Goal: Task Accomplishment & Management: Use online tool/utility

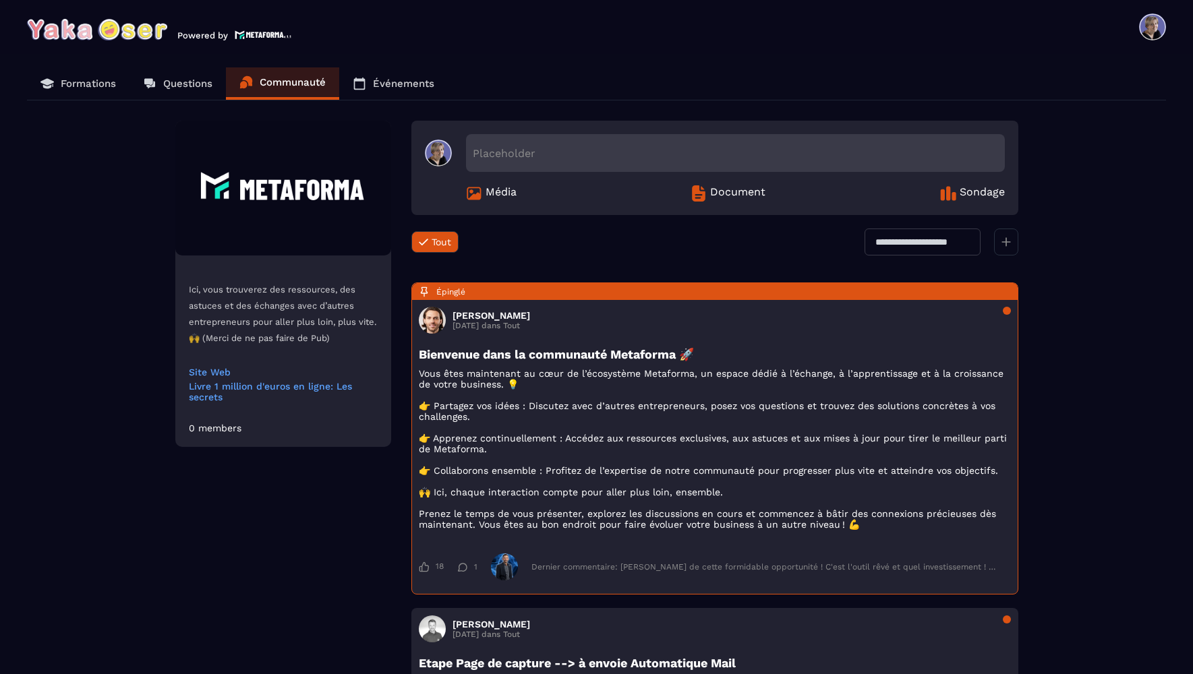
click at [107, 86] on p "Formations" at bounding box center [88, 84] width 55 height 12
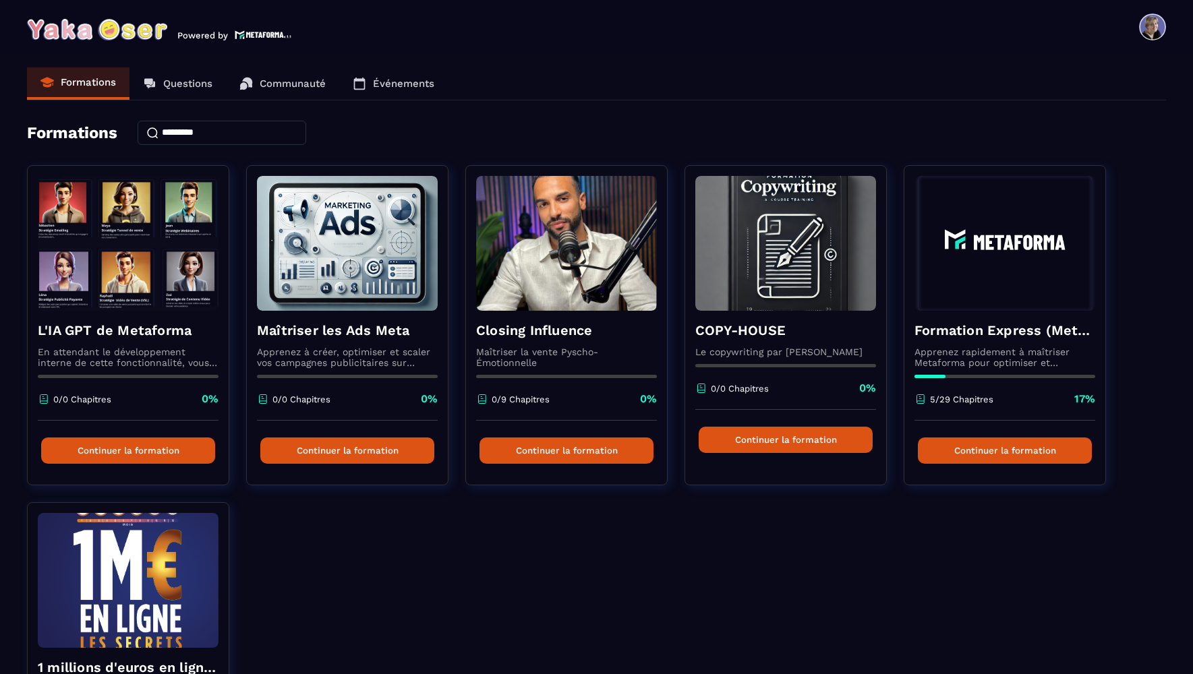
click at [185, 86] on p "Questions" at bounding box center [187, 84] width 49 height 12
click at [1162, 22] on span at bounding box center [1152, 26] width 27 height 27
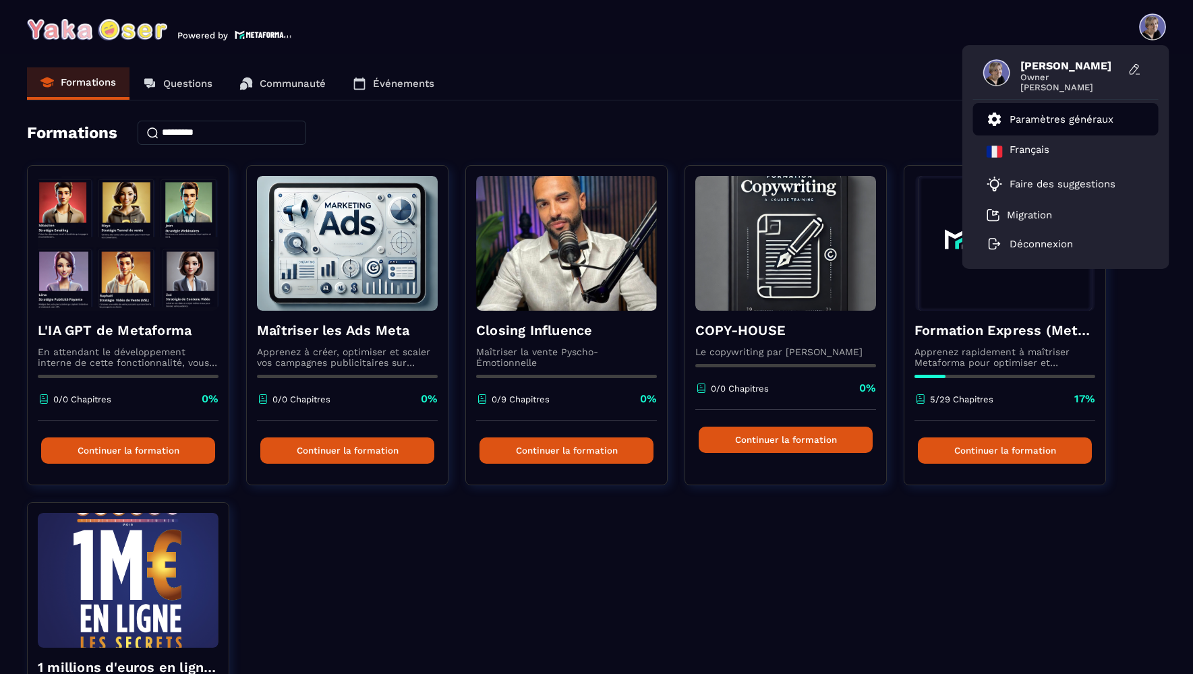
click at [1032, 121] on p "Paramètres généraux" at bounding box center [1061, 119] width 104 height 12
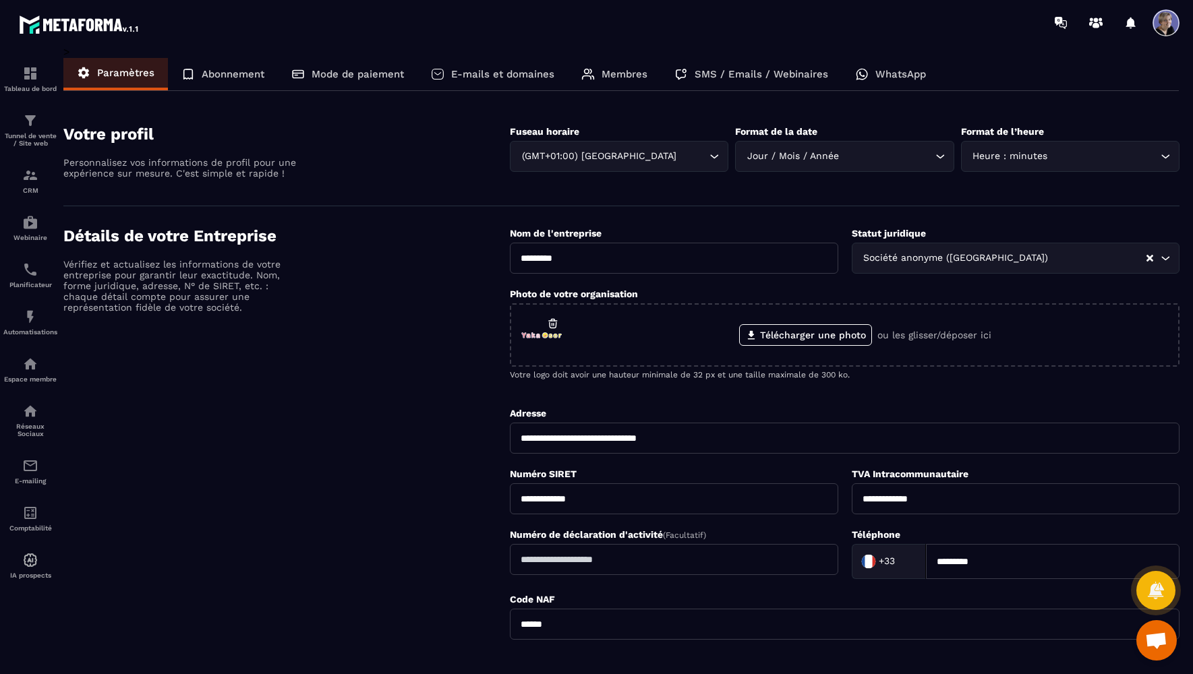
click at [599, 76] on div "Membres" at bounding box center [614, 74] width 93 height 32
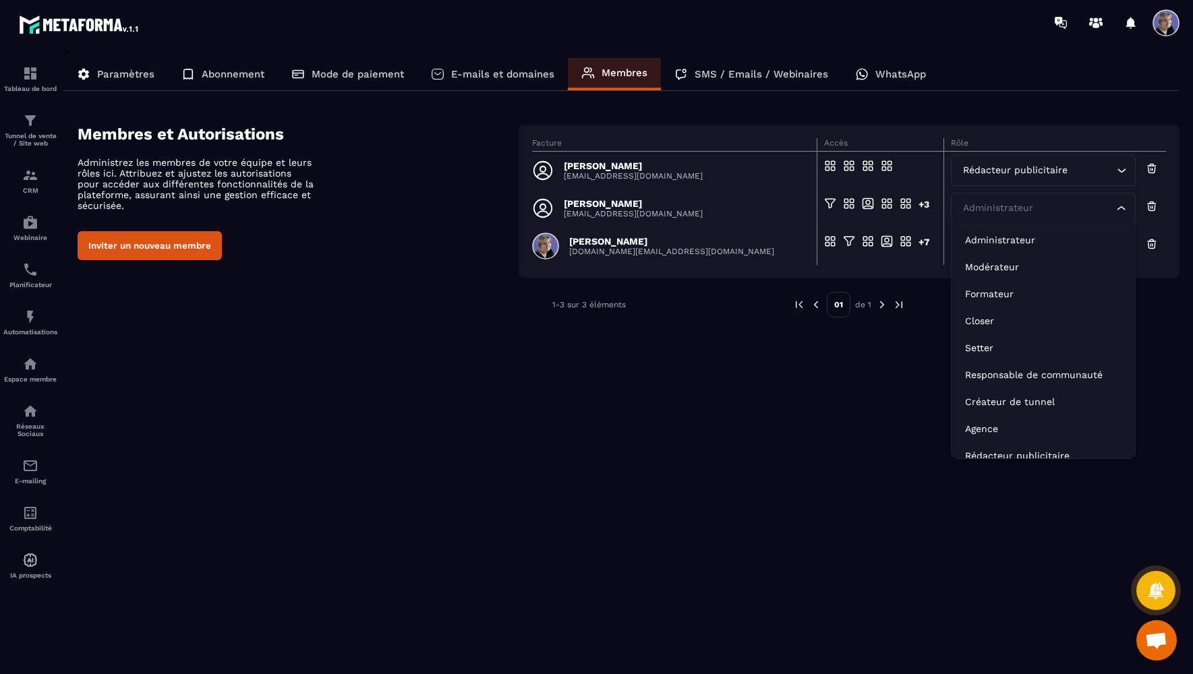
click at [1125, 212] on icon "Search for option" at bounding box center [1120, 208] width 13 height 13
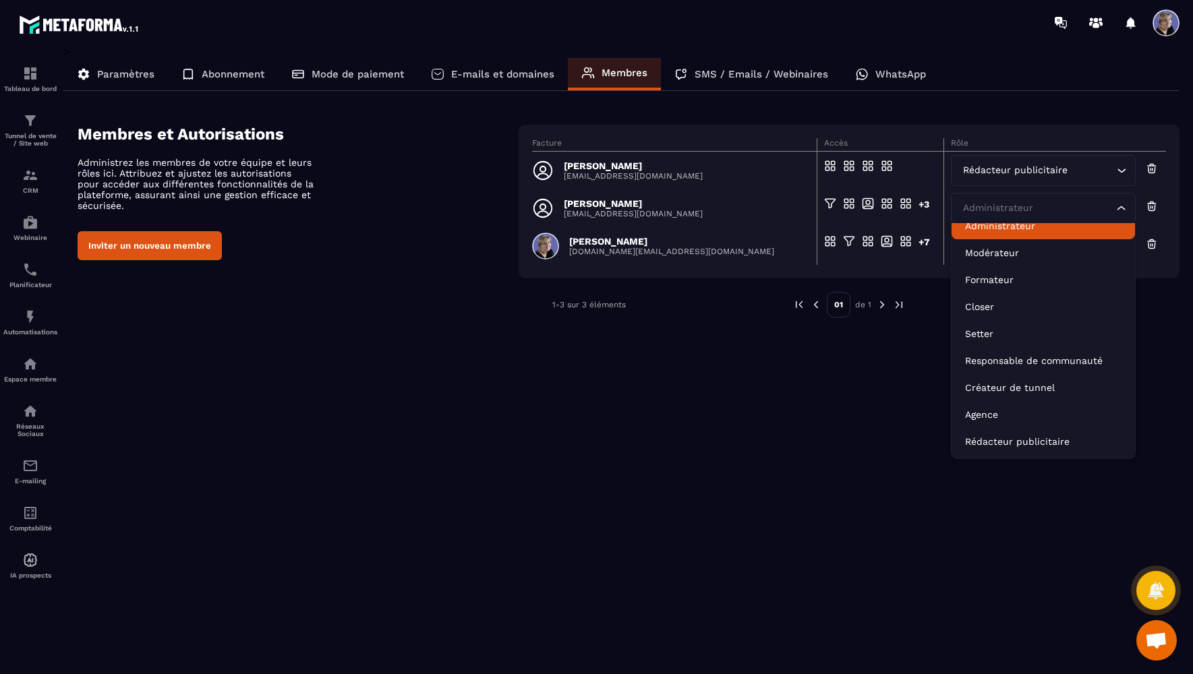
scroll to position [3, 0]
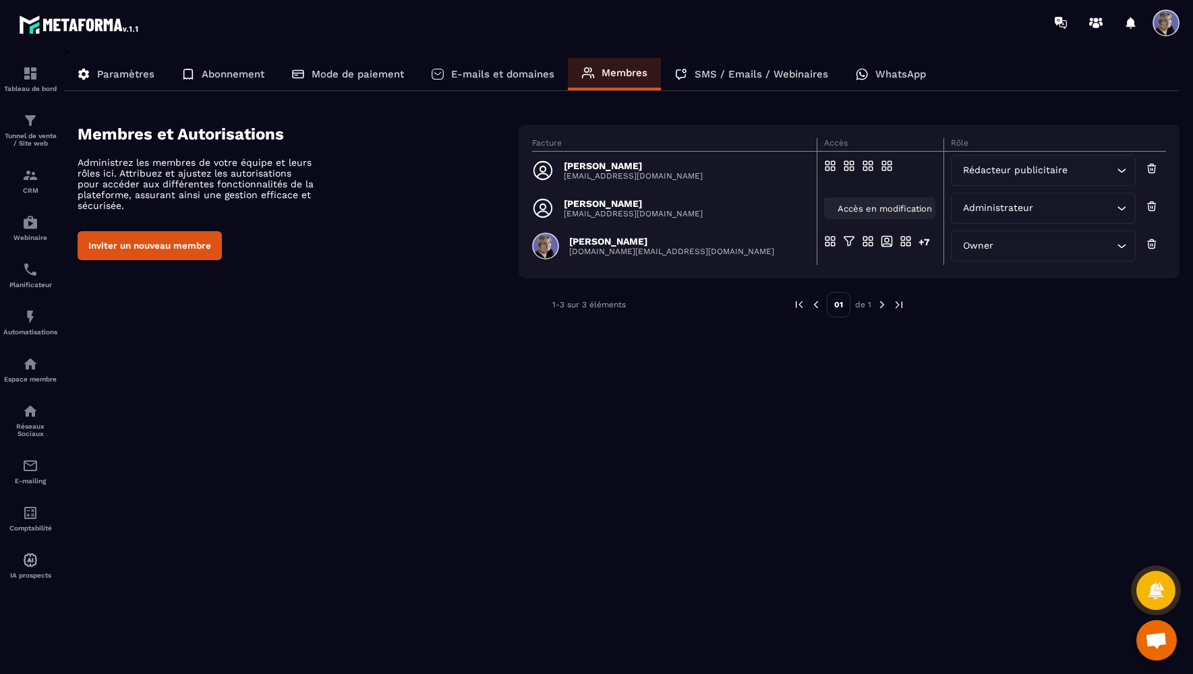
click at [858, 206] on span "Accès en modification" at bounding box center [884, 209] width 94 height 10
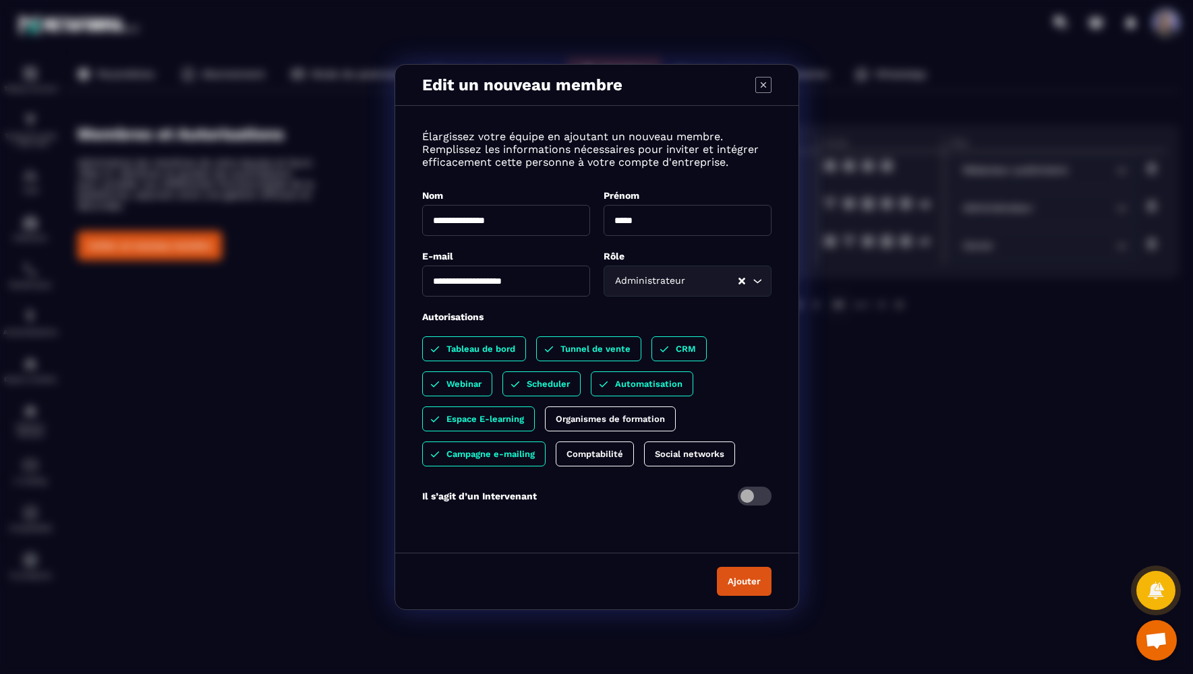
drag, startPoint x: 475, startPoint y: 345, endPoint x: 505, endPoint y: 345, distance: 29.7
click at [476, 345] on p "Tableau de bord" at bounding box center [480, 349] width 69 height 10
click at [671, 348] on p "CRM" at bounding box center [672, 349] width 20 height 10
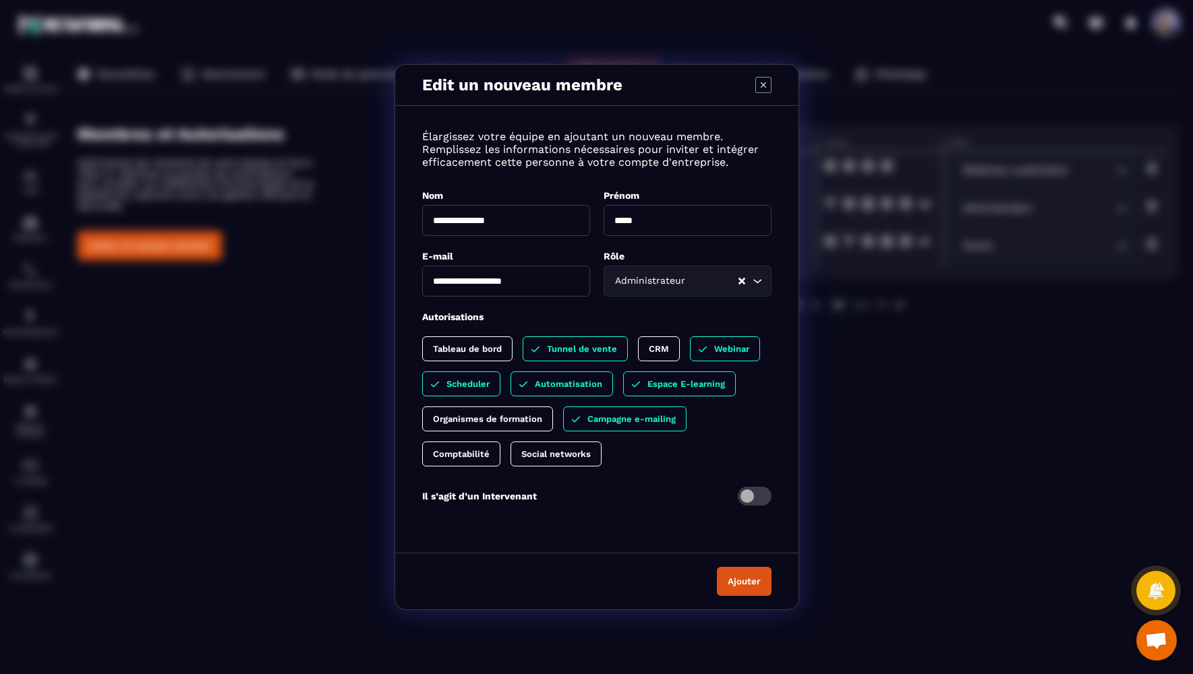
click at [717, 350] on p "Webinar" at bounding box center [731, 349] width 35 height 10
click at [751, 584] on button "Ajouter" at bounding box center [744, 581] width 55 height 29
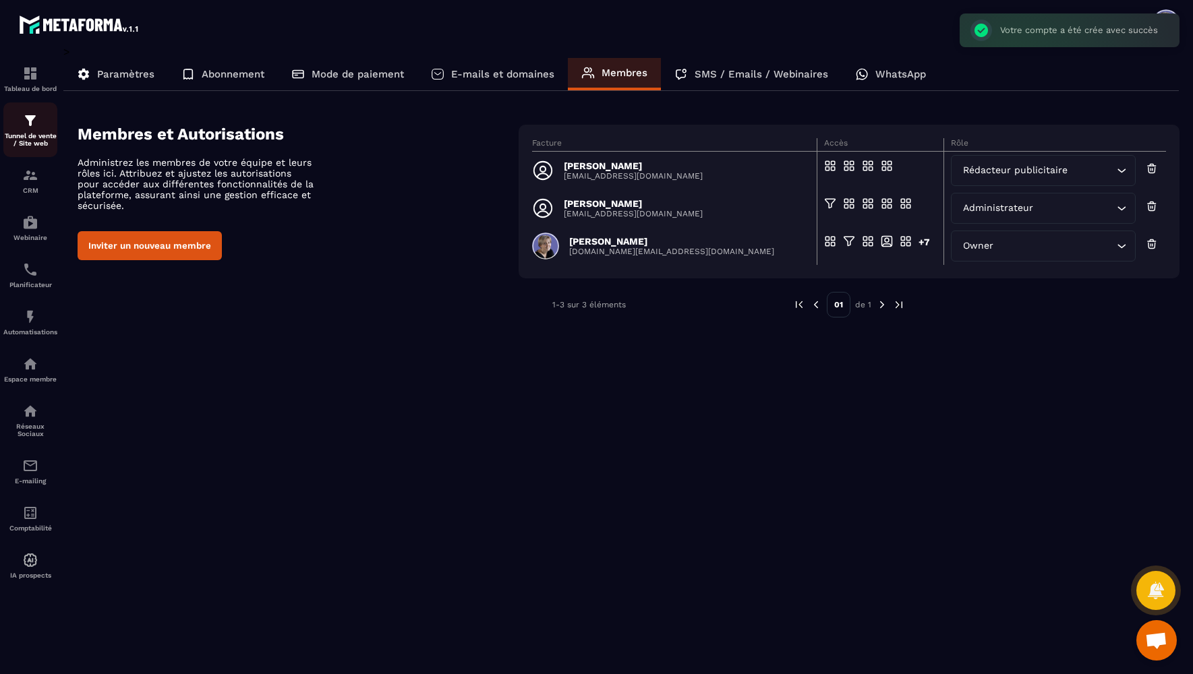
click at [23, 128] on img at bounding box center [30, 121] width 16 height 16
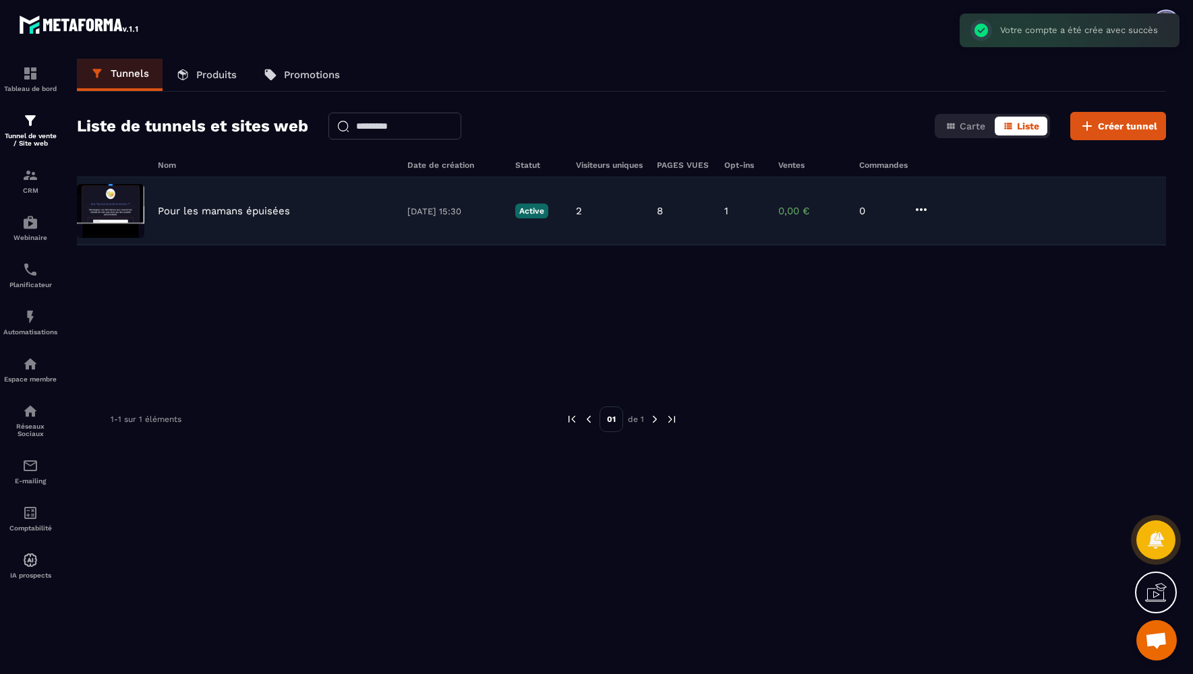
click at [200, 211] on p "Pour les mamans épuisées" at bounding box center [224, 211] width 132 height 12
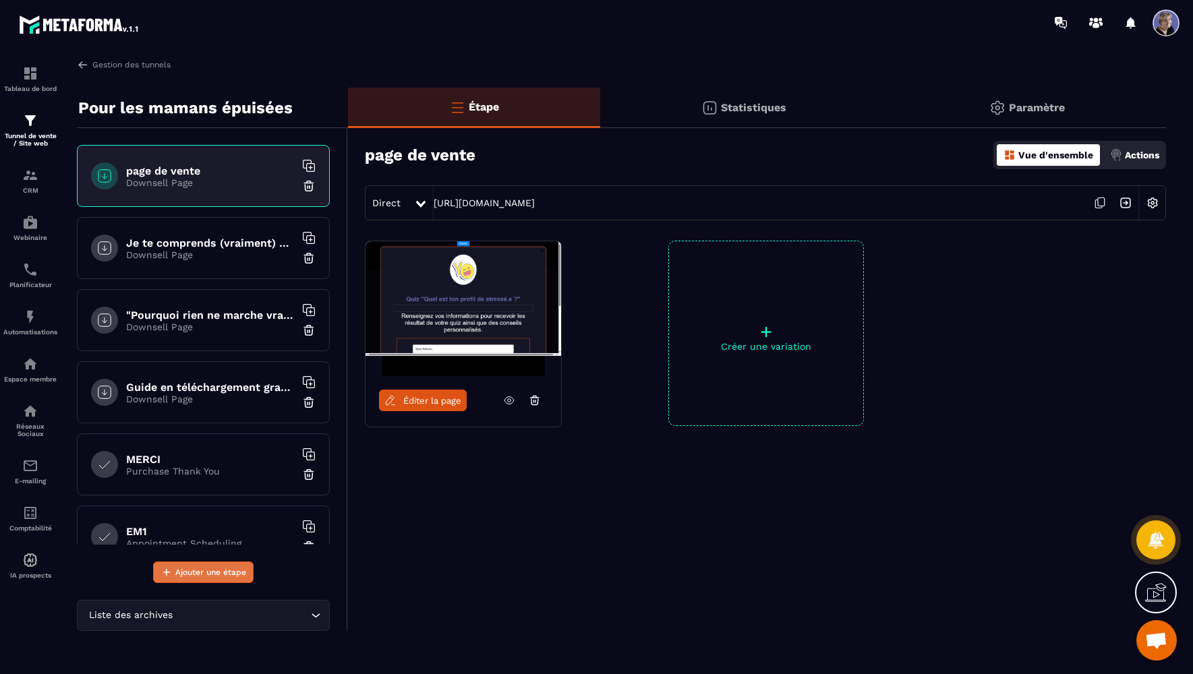
click at [220, 578] on span "Ajouter une étape" at bounding box center [210, 572] width 71 height 13
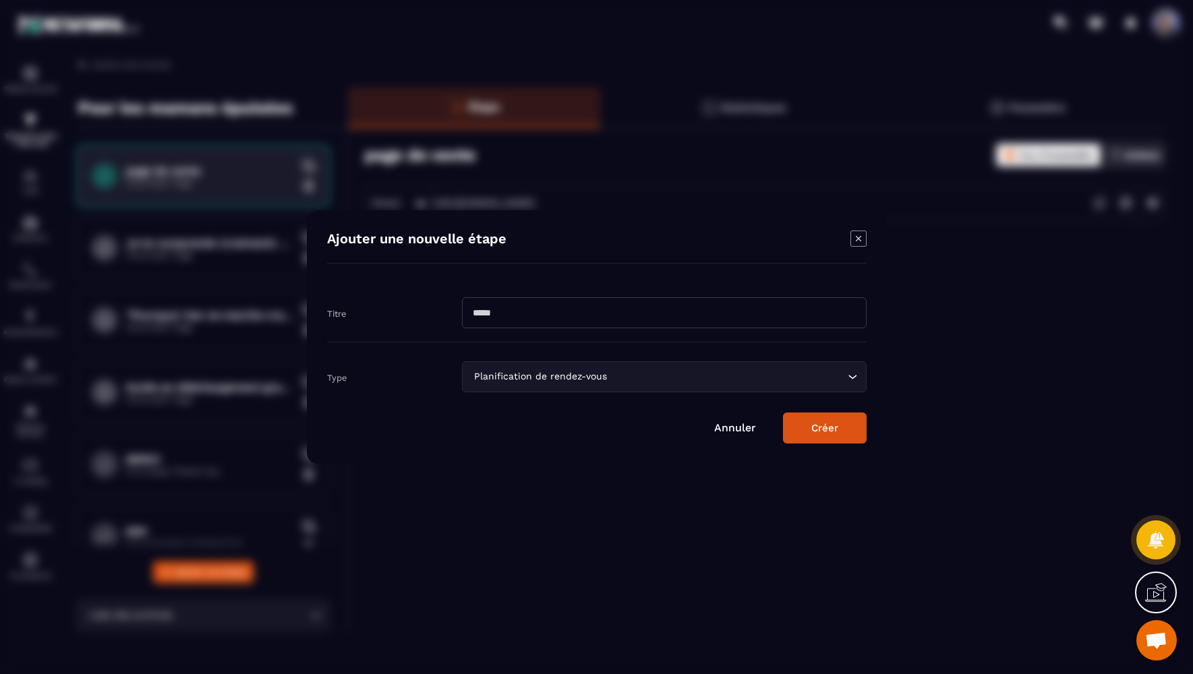
click at [518, 320] on input "Modal window" at bounding box center [664, 312] width 405 height 31
type input "*****"
click at [827, 421] on button "Créer" at bounding box center [825, 428] width 84 height 31
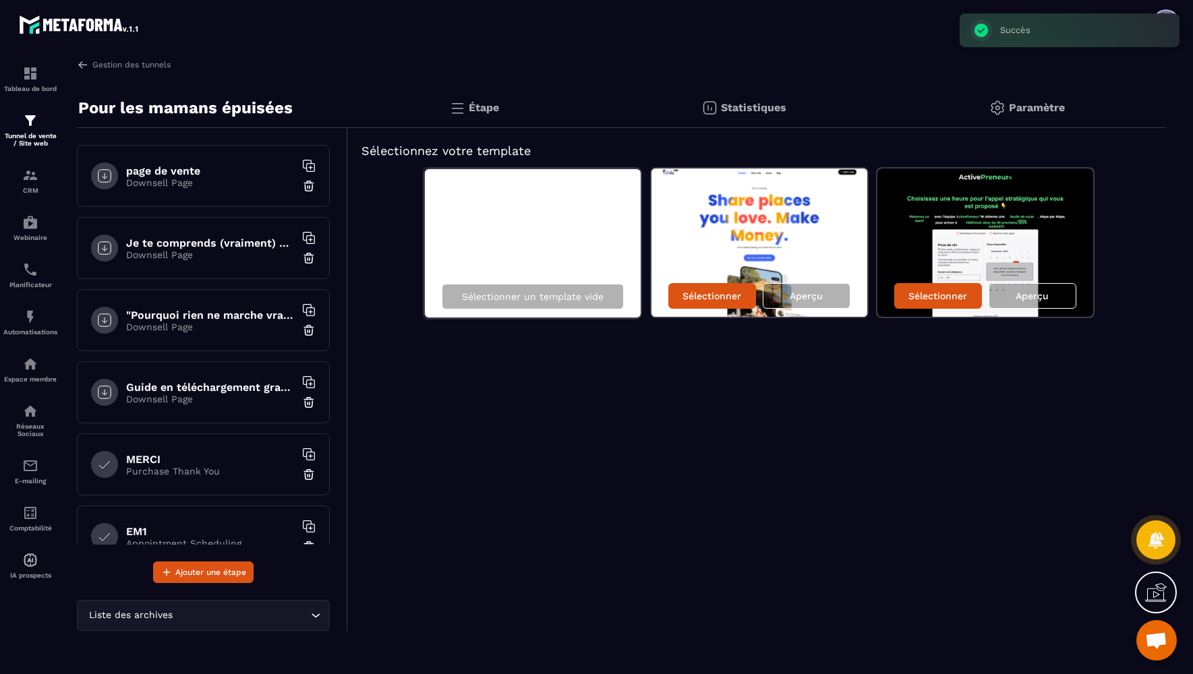
scroll to position [105, 0]
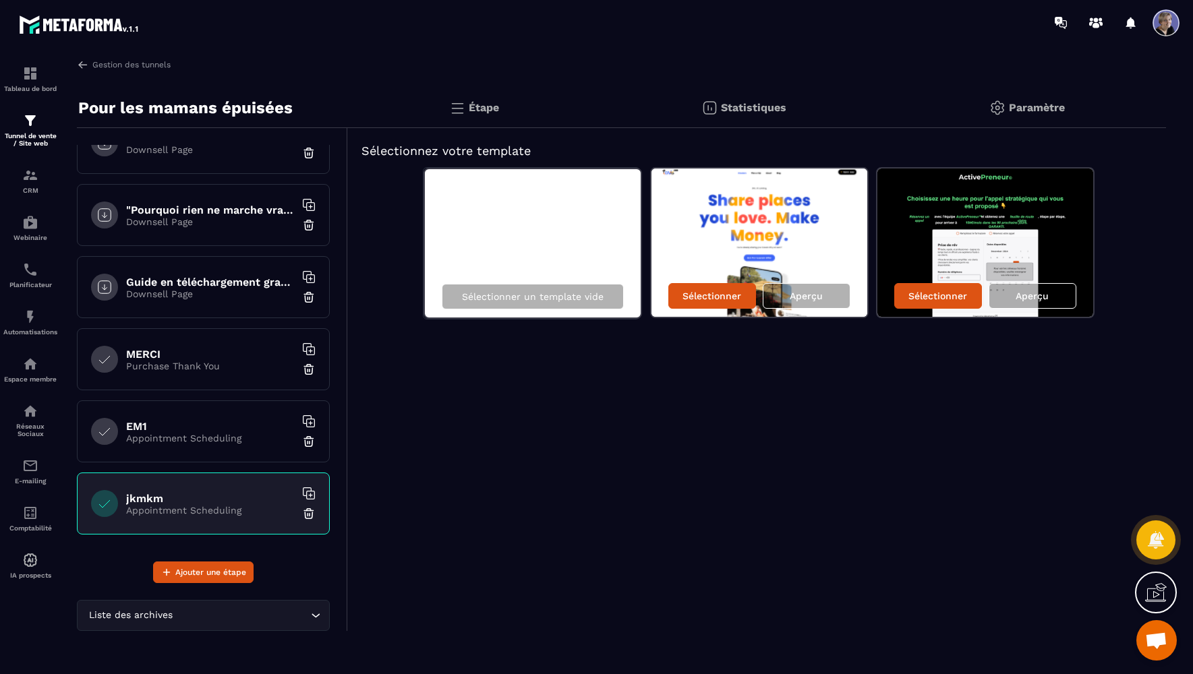
click at [311, 514] on img at bounding box center [308, 513] width 13 height 13
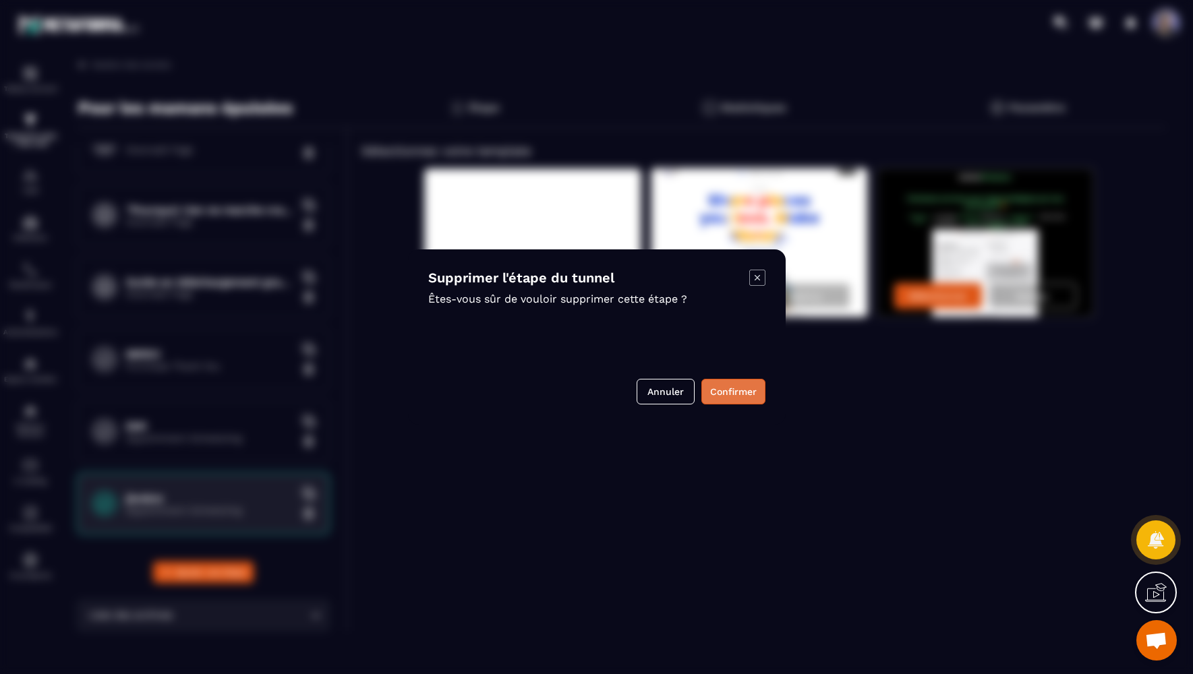
click at [742, 404] on button "Confirmer" at bounding box center [733, 392] width 64 height 26
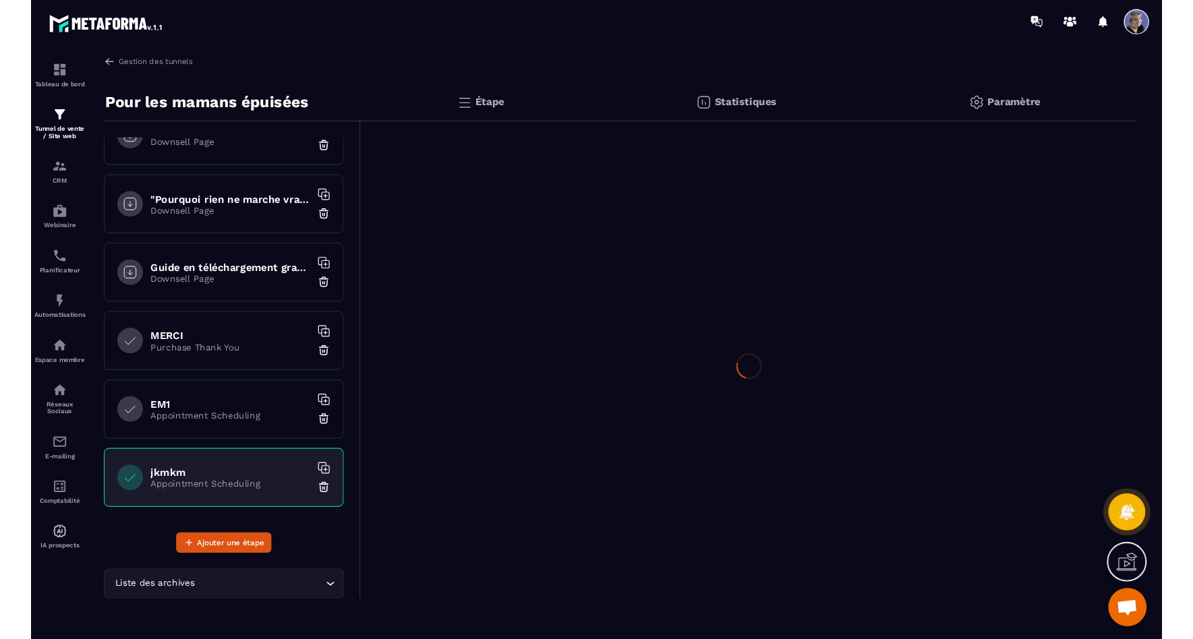
scroll to position [33, 0]
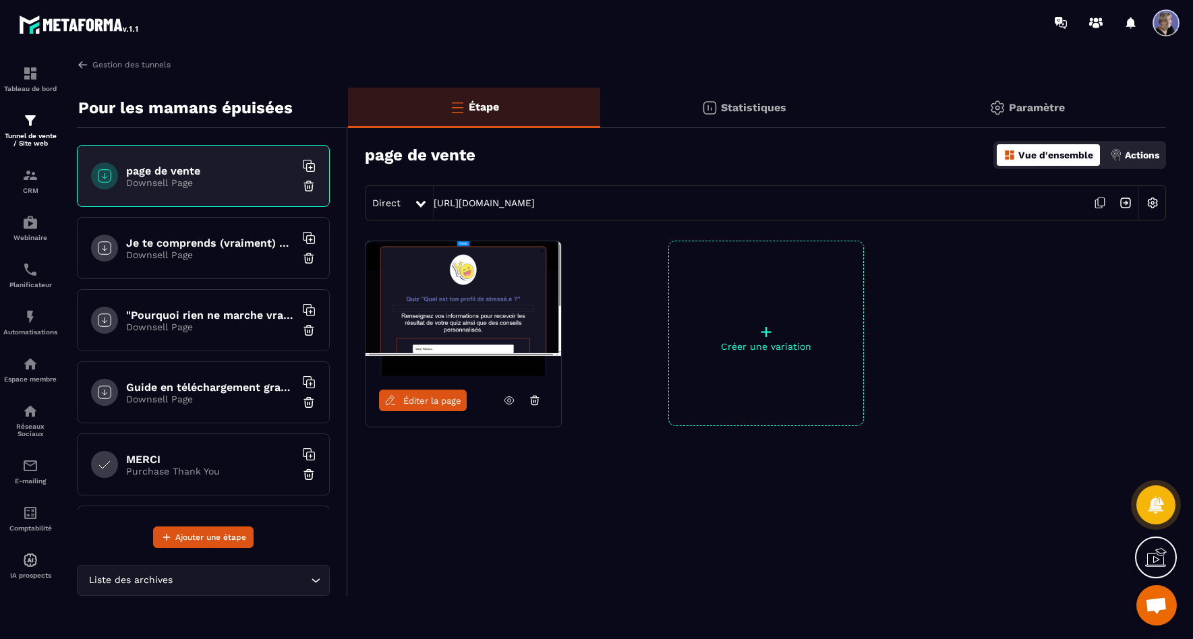
click at [1156, 204] on img at bounding box center [1152, 203] width 26 height 26
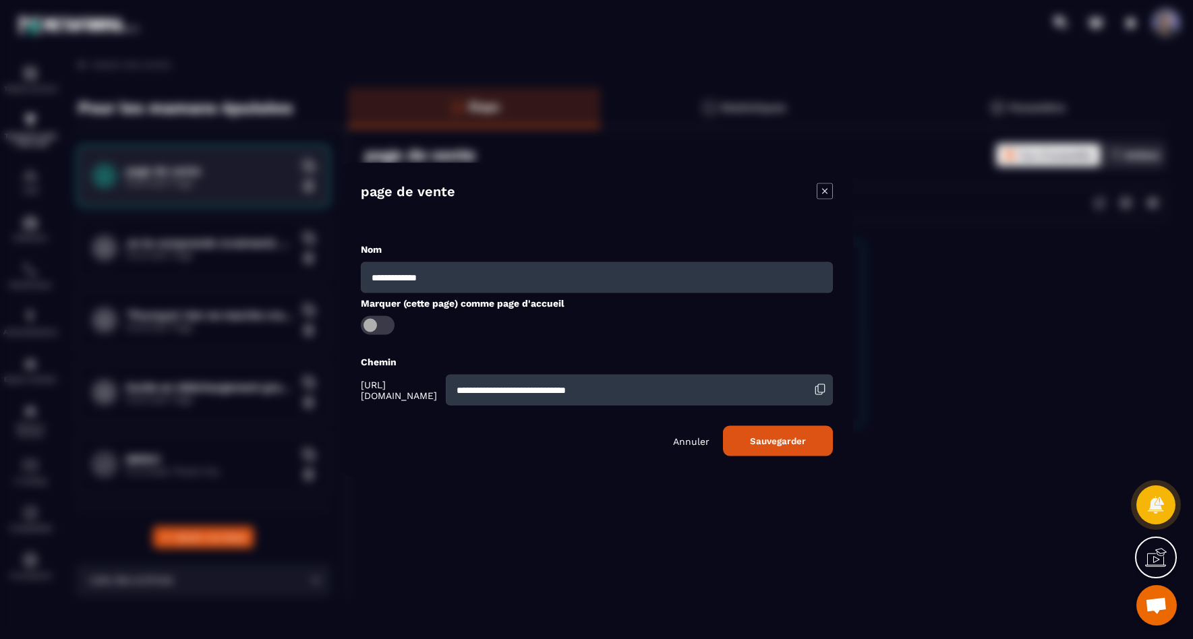
click at [468, 278] on input "**********" at bounding box center [597, 277] width 472 height 31
click at [476, 275] on input "**********" at bounding box center [597, 277] width 472 height 31
drag, startPoint x: 468, startPoint y: 277, endPoint x: 442, endPoint y: 277, distance: 26.3
click at [442, 277] on input "**********" at bounding box center [597, 277] width 472 height 31
type input "**********"
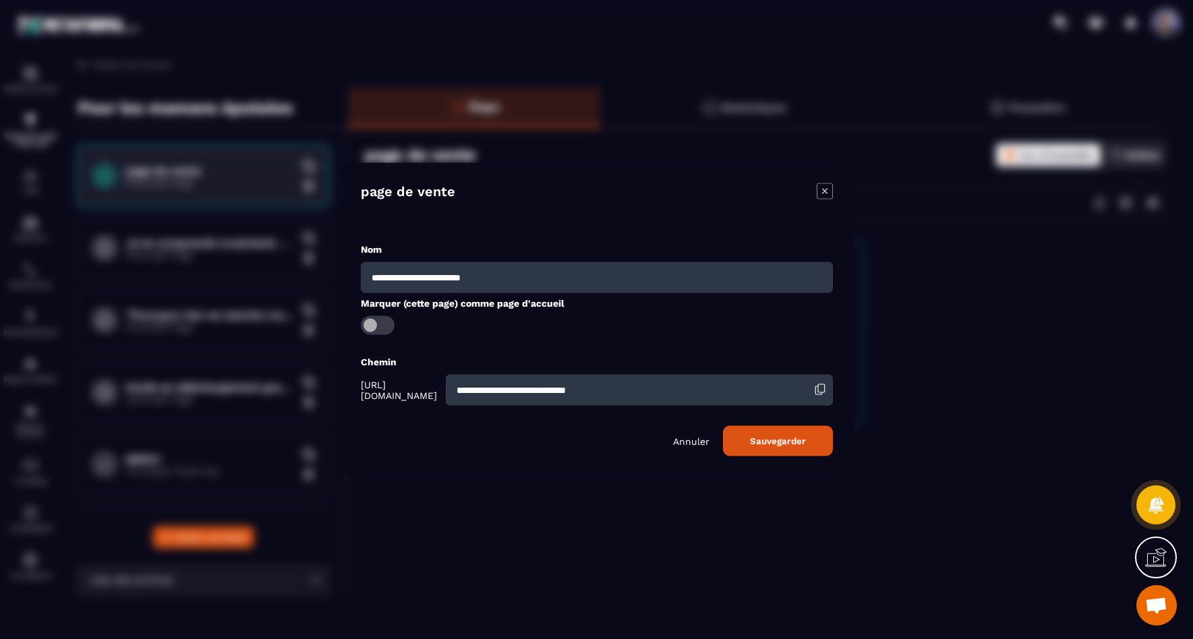
click at [756, 446] on button "Sauvegarder" at bounding box center [778, 441] width 110 height 30
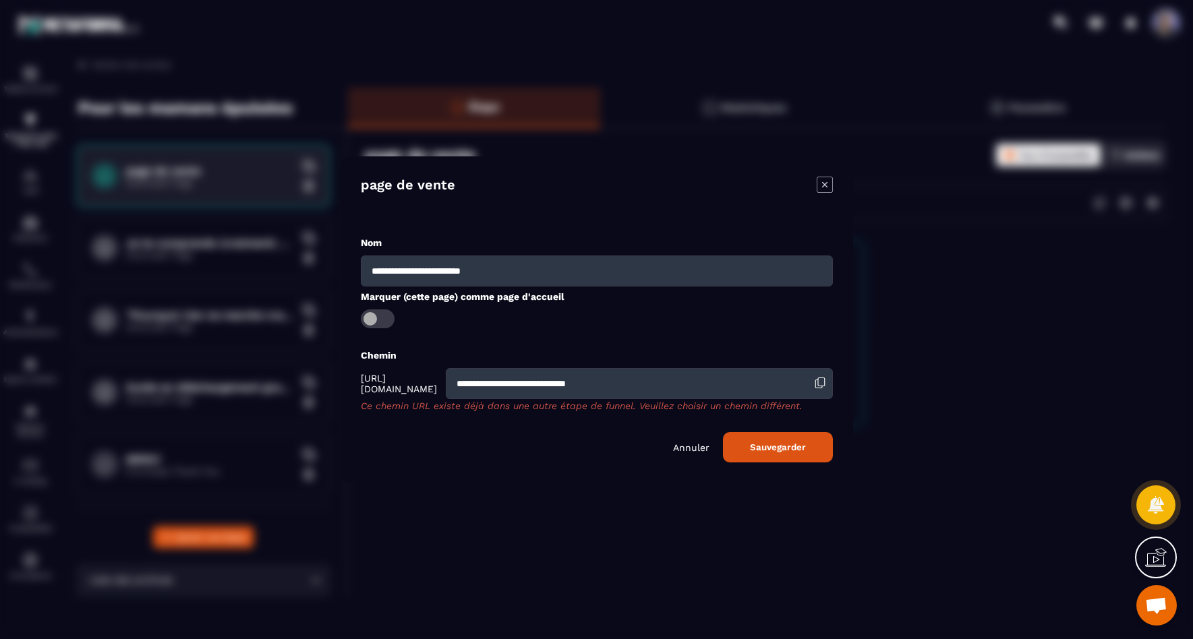
click at [830, 189] on icon "Modal window" at bounding box center [824, 185] width 16 height 16
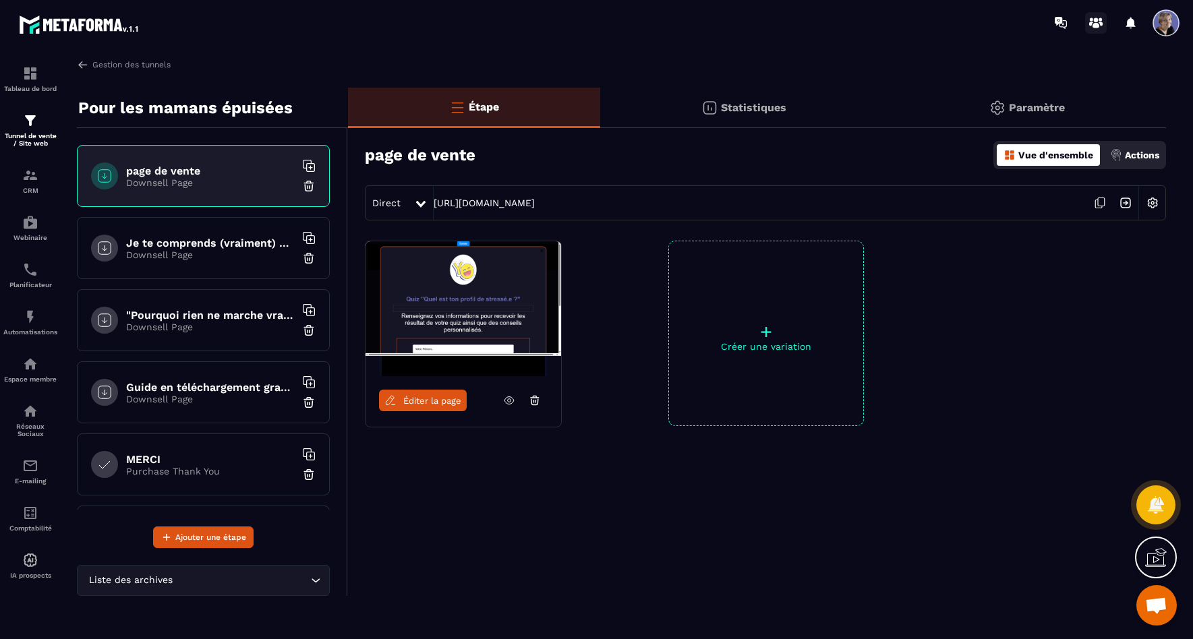
click at [1100, 25] on icon at bounding box center [1096, 23] width 22 height 22
click at [259, 382] on h6 "Guide en téléchargement gratuit" at bounding box center [210, 387] width 169 height 13
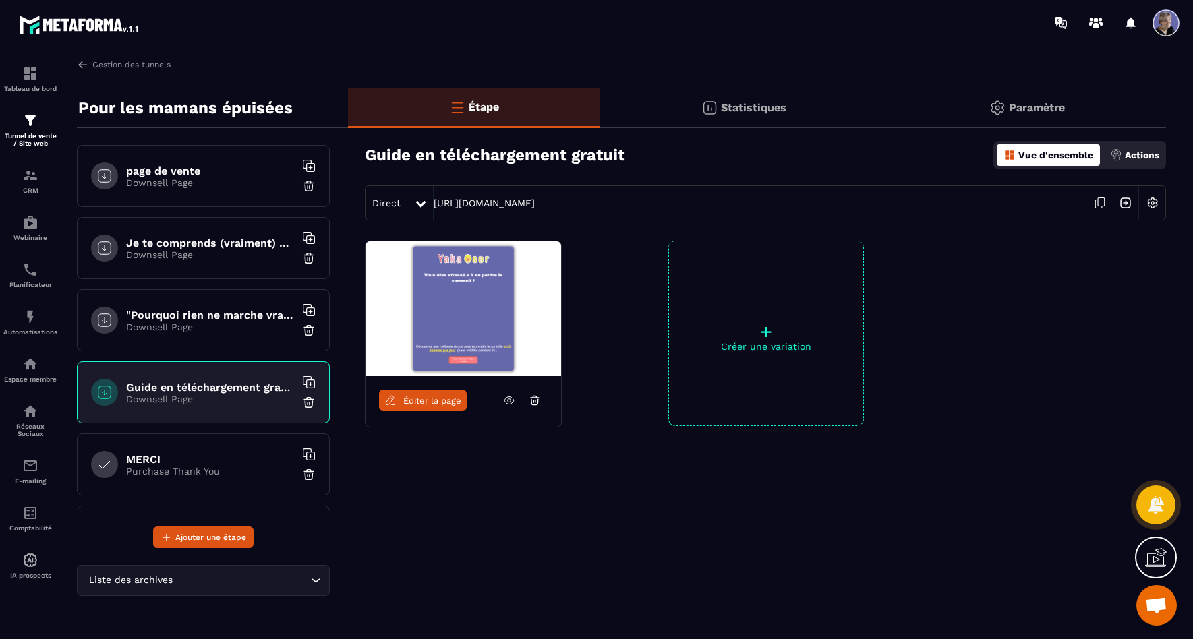
click at [252, 328] on p "Downsell Page" at bounding box center [210, 327] width 169 height 11
